Goal: Use online tool/utility: Utilize a website feature to perform a specific function

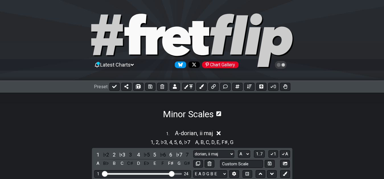
select select "A"
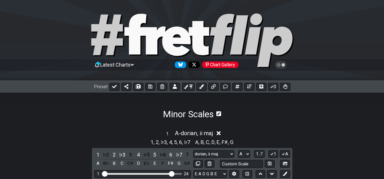
select select "A"
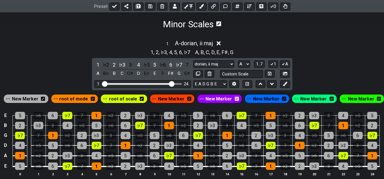
scroll to position [58, 0]
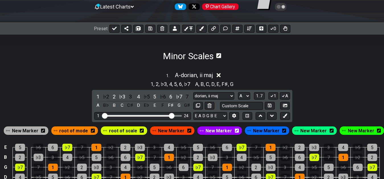
click at [124, 47] on section "Minor Scales" at bounding box center [192, 48] width 384 height 27
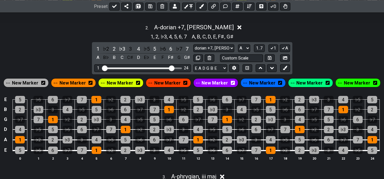
scroll to position [261, 0]
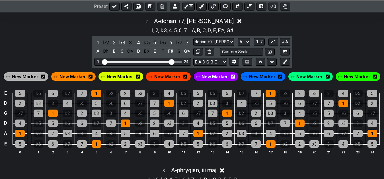
click at [55, 31] on div "1 , 2 , ♭3 , 4 , 5 , 6 , 7 A , B , C , D , E , F♯ , G♯" at bounding box center [192, 29] width 384 height 9
click at [329, 36] on div "2 . A - dorian +7, [PERSON_NAME] min 1 , 2 , ♭3 , 4 , 5 , 6 , 7 A , B , C , D ,…" at bounding box center [192, 88] width 384 height 148
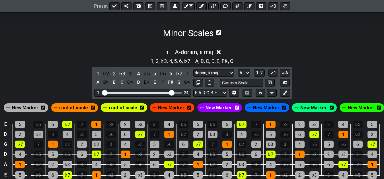
scroll to position [58, 0]
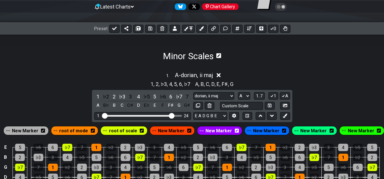
click at [217, 56] on icon at bounding box center [217, 56] width 7 height 7
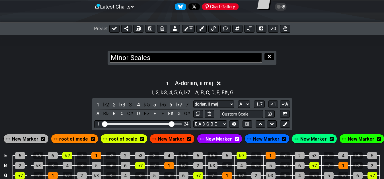
click at [269, 56] on icon at bounding box center [269, 56] width 3 height 3
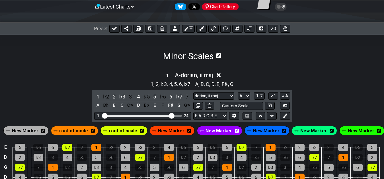
click at [107, 58] on section "Minor Scales" at bounding box center [192, 48] width 384 height 27
click at [121, 60] on section "Minor Scales" at bounding box center [192, 48] width 384 height 27
click at [127, 59] on section "Minor Scales" at bounding box center [192, 48] width 384 height 27
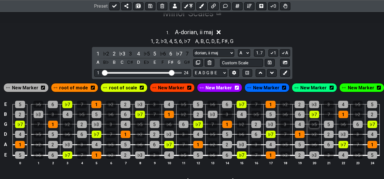
scroll to position [116, 0]
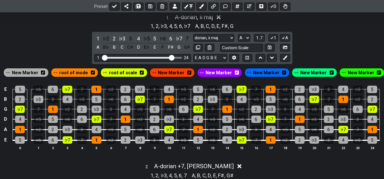
click at [321, 34] on div "1 . A - dorian, ii maj 1 , 2 , ♭3 , 4 , 5 , 6 , ♭7 A , B , C , D , E , F♯ , G 1…" at bounding box center [192, 84] width 384 height 148
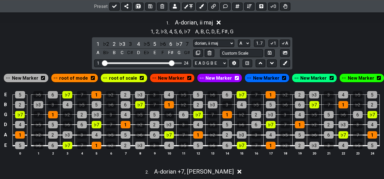
scroll to position [111, 0]
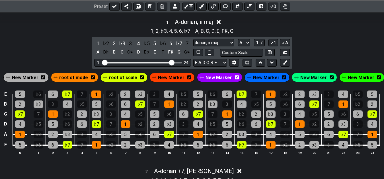
click at [318, 42] on div "1 . A - dorian, ii maj 1 , 2 , ♭3 , 4 , 5 , 6 , ♭7 A , B , C , D , E , F♯ , G 1…" at bounding box center [192, 89] width 384 height 148
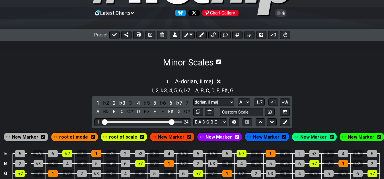
scroll to position [23, 0]
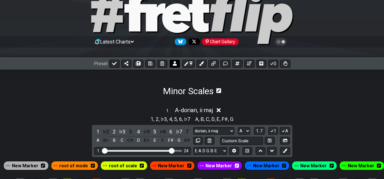
click at [173, 62] on icon at bounding box center [175, 63] width 4 height 5
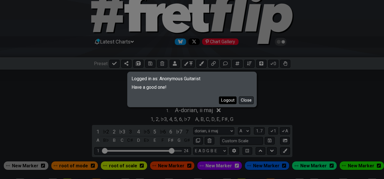
click at [229, 102] on button "Logout" at bounding box center [228, 101] width 18 height 8
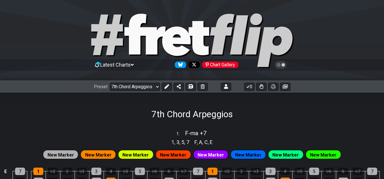
select select "/02F9A7NK"
select select "F"
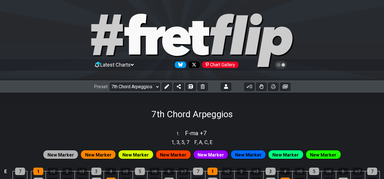
select select "F"
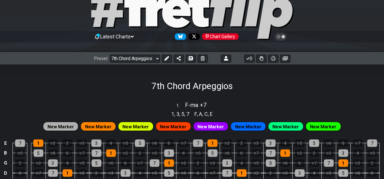
scroll to position [57, 0]
